Goal: Task Accomplishment & Management: Complete application form

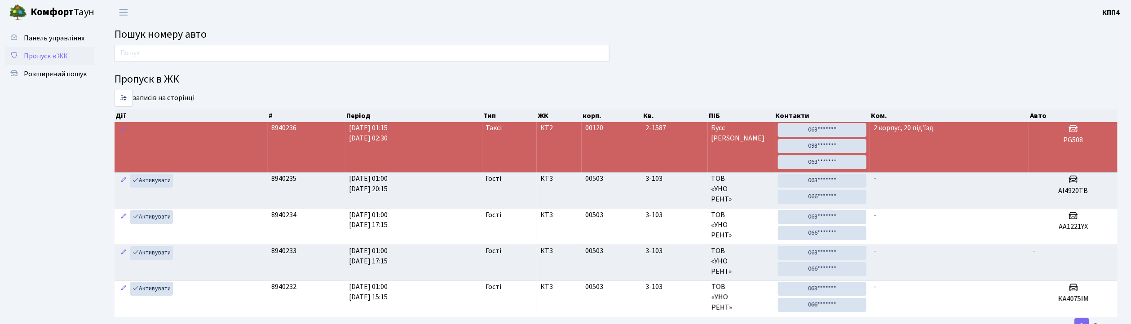
click at [45, 60] on span "Пропуск в ЖК" at bounding box center [46, 56] width 44 height 10
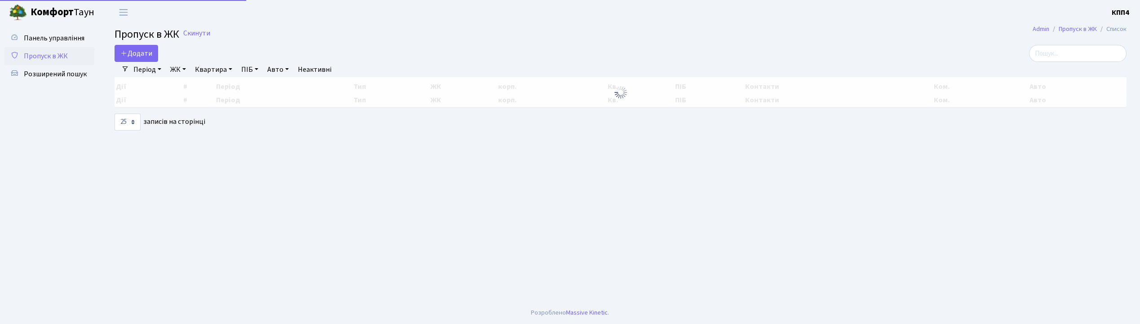
select select "25"
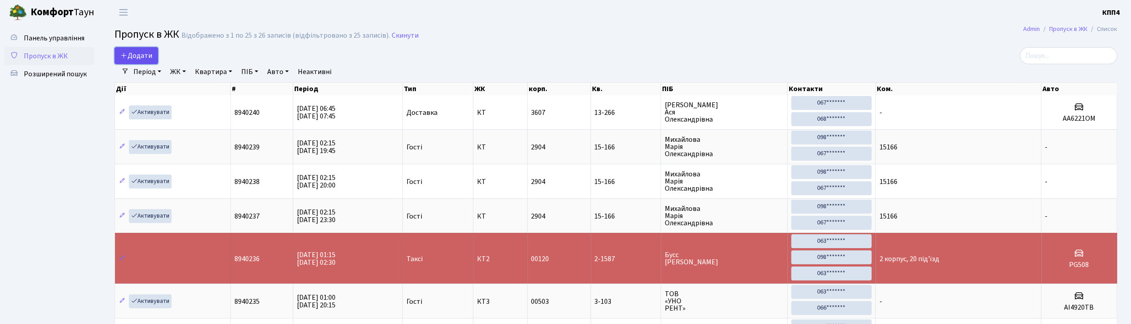
click at [133, 53] on span "Додати" at bounding box center [136, 56] width 32 height 10
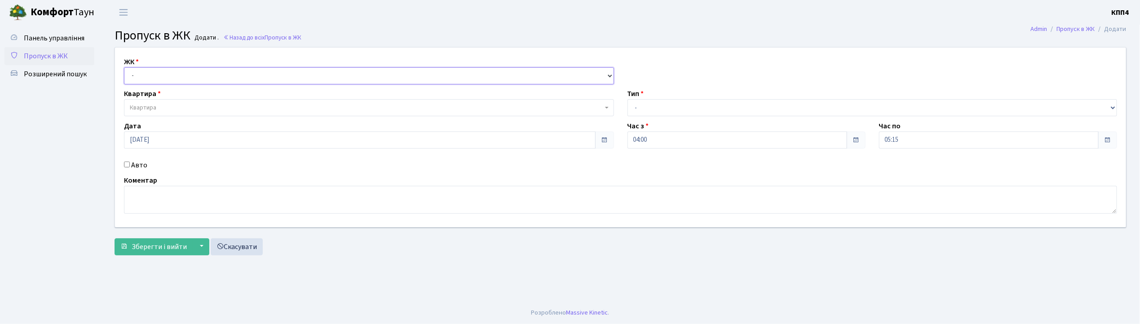
click at [144, 75] on select "- КТ, вул. Регенераторна, 4 КТ2, просп. Соборності, 17 КТ3, вул. Березнева, 16 …" at bounding box center [369, 75] width 490 height 17
select select "271"
click at [124, 67] on select "- КТ, вул. Регенераторна, 4 КТ2, просп. Соборності, 17 КТ3, вул. Березнева, 16 …" at bounding box center [369, 75] width 490 height 17
select select
click at [126, 164] on input "Авто" at bounding box center [127, 165] width 6 height 6
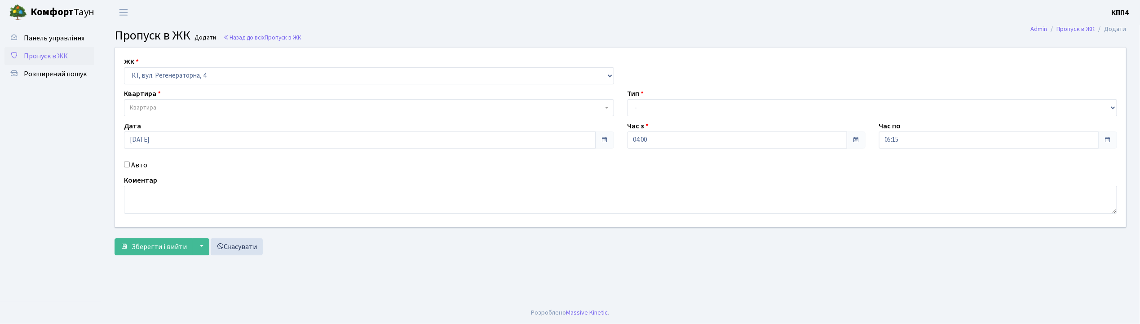
checkbox input "true"
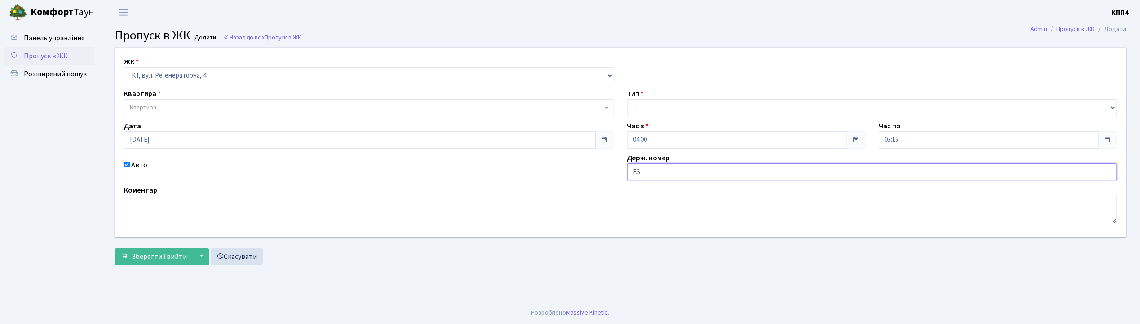
type input "F"
type input "AIC04679"
click at [635, 109] on select "- Доставка Таксі Гості Сервіс" at bounding box center [873, 107] width 490 height 17
select select "3"
click at [628, 99] on select "- Доставка Таксі Гості Сервіс" at bounding box center [873, 107] width 490 height 17
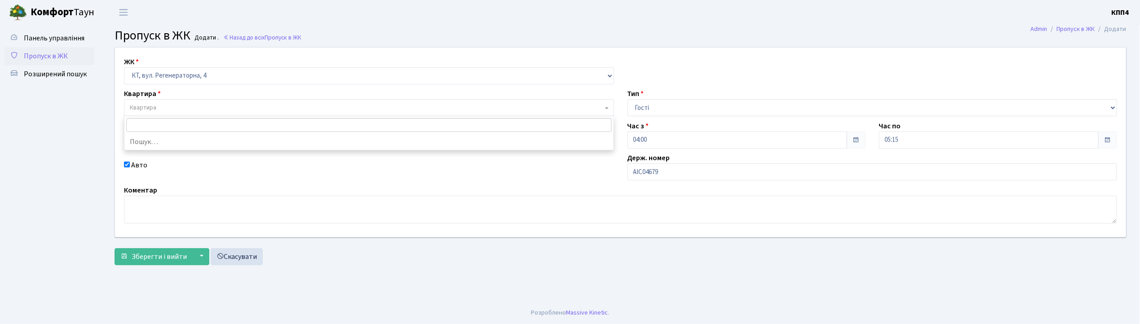
click at [186, 110] on span "Квартира" at bounding box center [366, 107] width 473 height 9
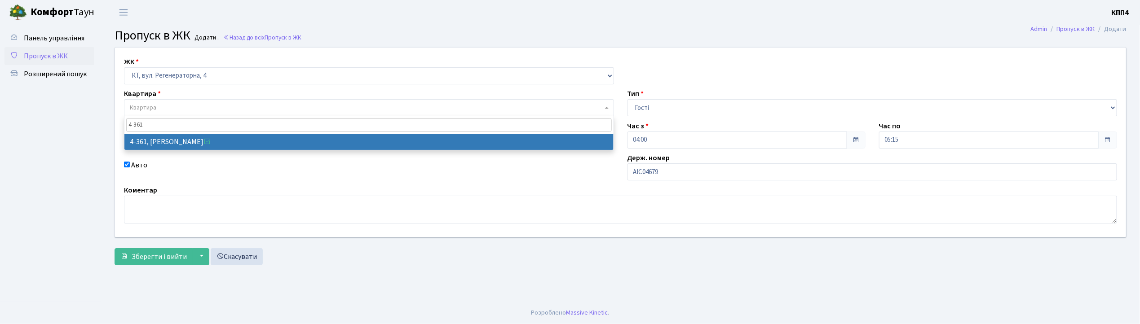
type input "4-361"
select select "1820"
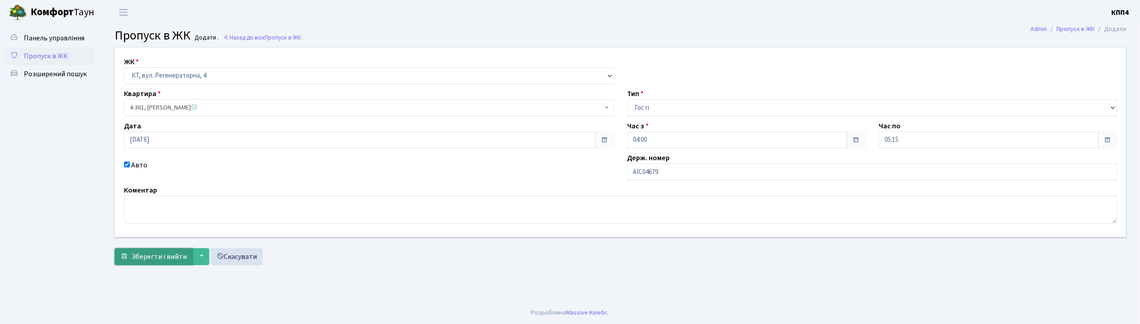
click at [133, 262] on button "Зберегти і вийти" at bounding box center [154, 256] width 78 height 17
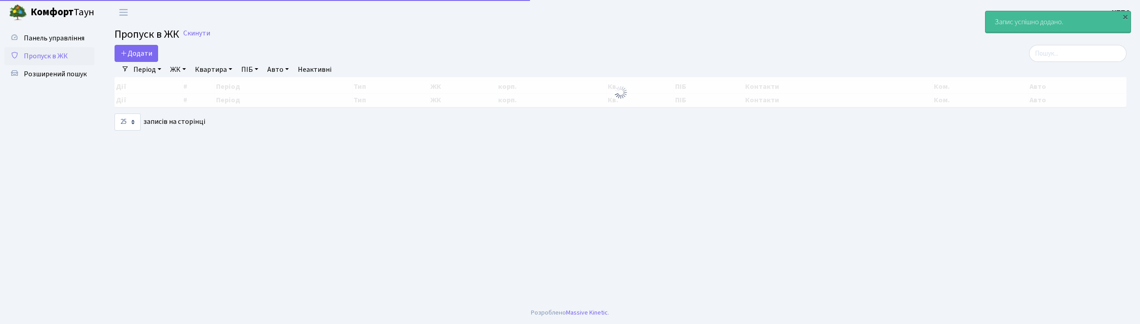
select select "25"
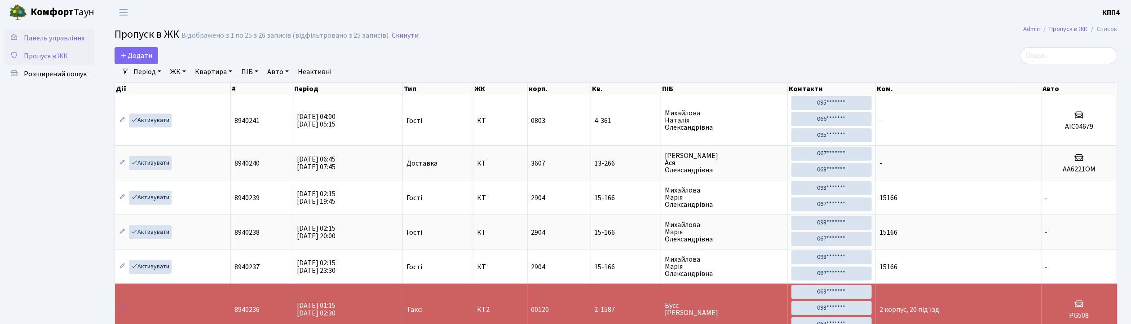
click at [60, 39] on span "Панель управління" at bounding box center [54, 38] width 61 height 10
